Goal: Task Accomplishment & Management: Manage account settings

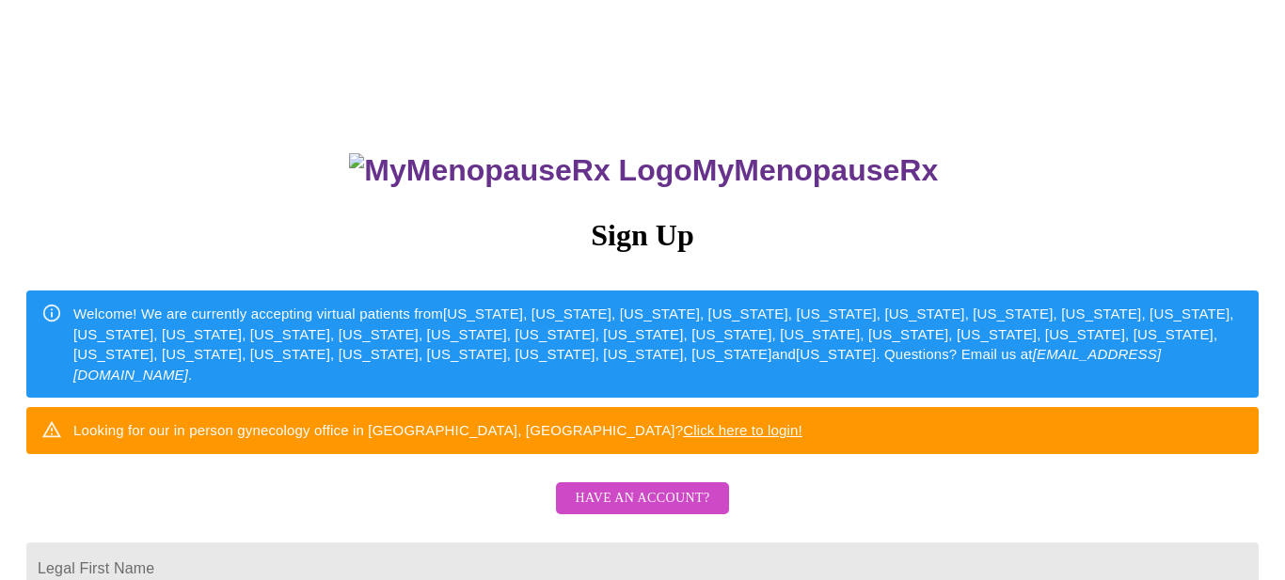
click at [647, 511] on span "Have an account?" at bounding box center [642, 499] width 134 height 24
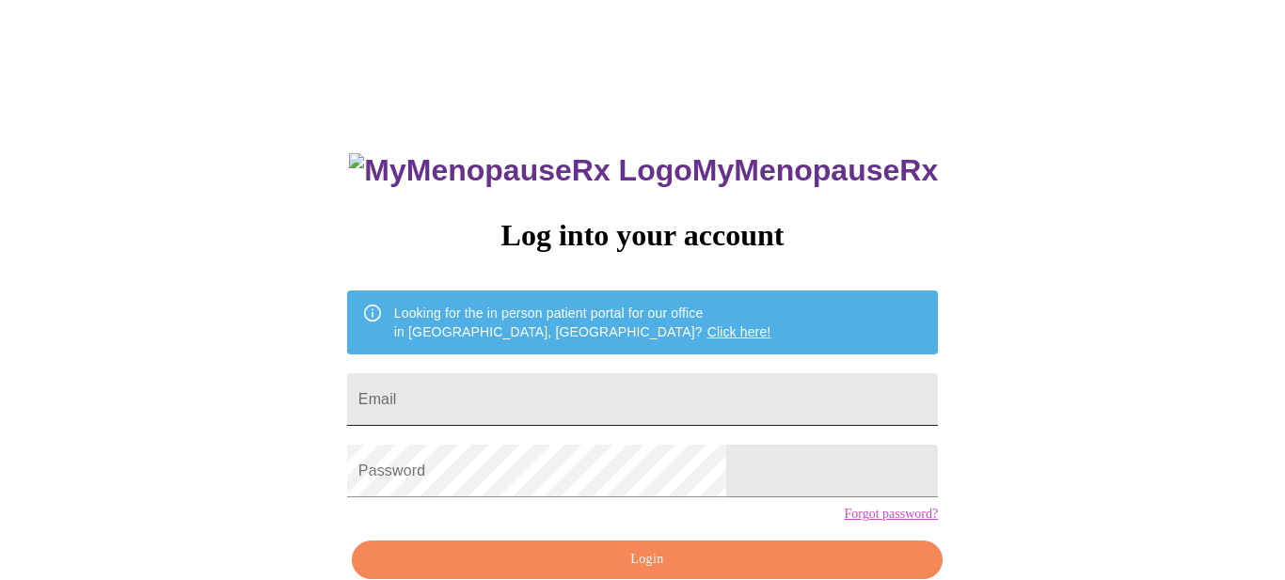
click at [648, 380] on input "Email" at bounding box center [642, 399] width 591 height 53
click at [647, 380] on input "Email" at bounding box center [642, 399] width 591 height 53
click at [516, 409] on input "Email" at bounding box center [642, 399] width 591 height 53
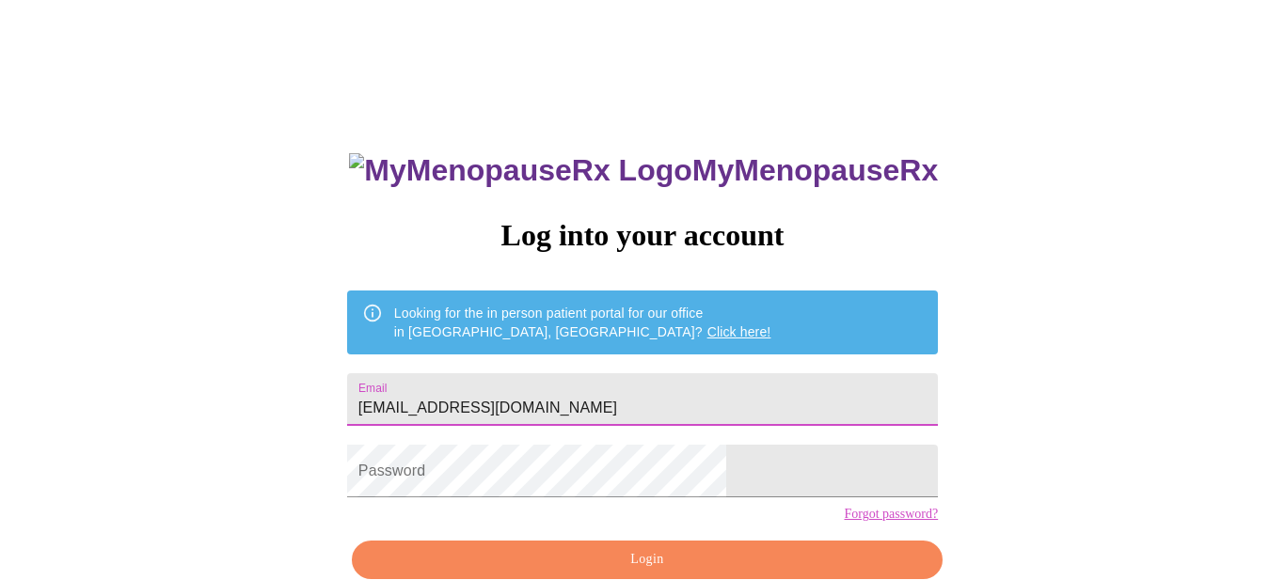
type input "[EMAIL_ADDRESS][DOMAIN_NAME]"
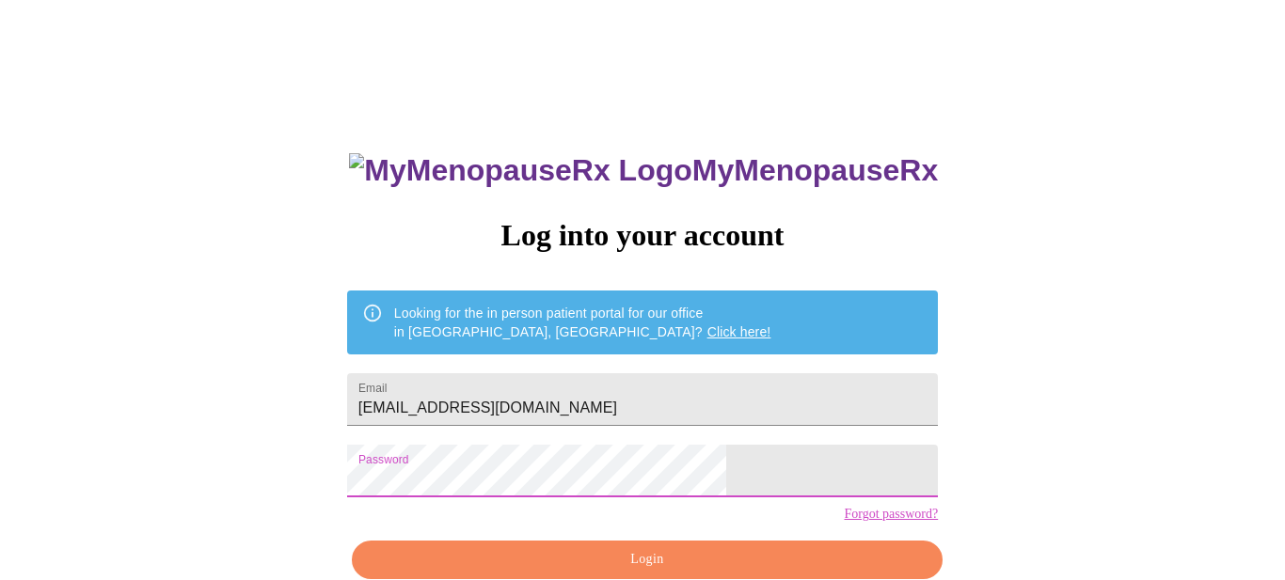
click at [634, 297] on div "Looking for the in person patient portal for our office in [GEOGRAPHIC_DATA], […" at bounding box center [582, 322] width 377 height 53
click at [922, 67] on div "MyMenopauseRx Log into your account Looking for the in person patient portal fo…" at bounding box center [643, 356] width 1270 height 696
